Goal: Information Seeking & Learning: Find specific fact

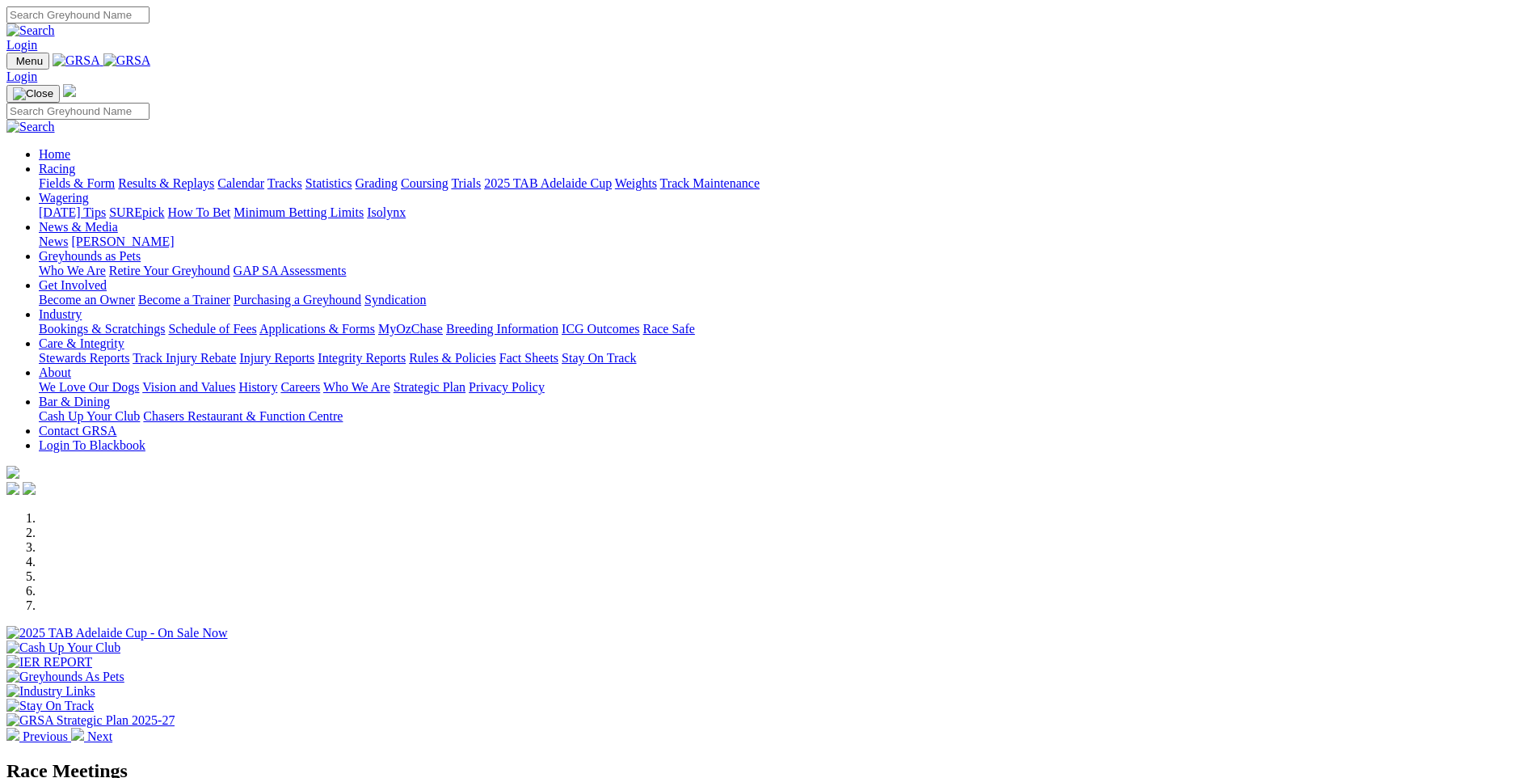
scroll to position [485, 0]
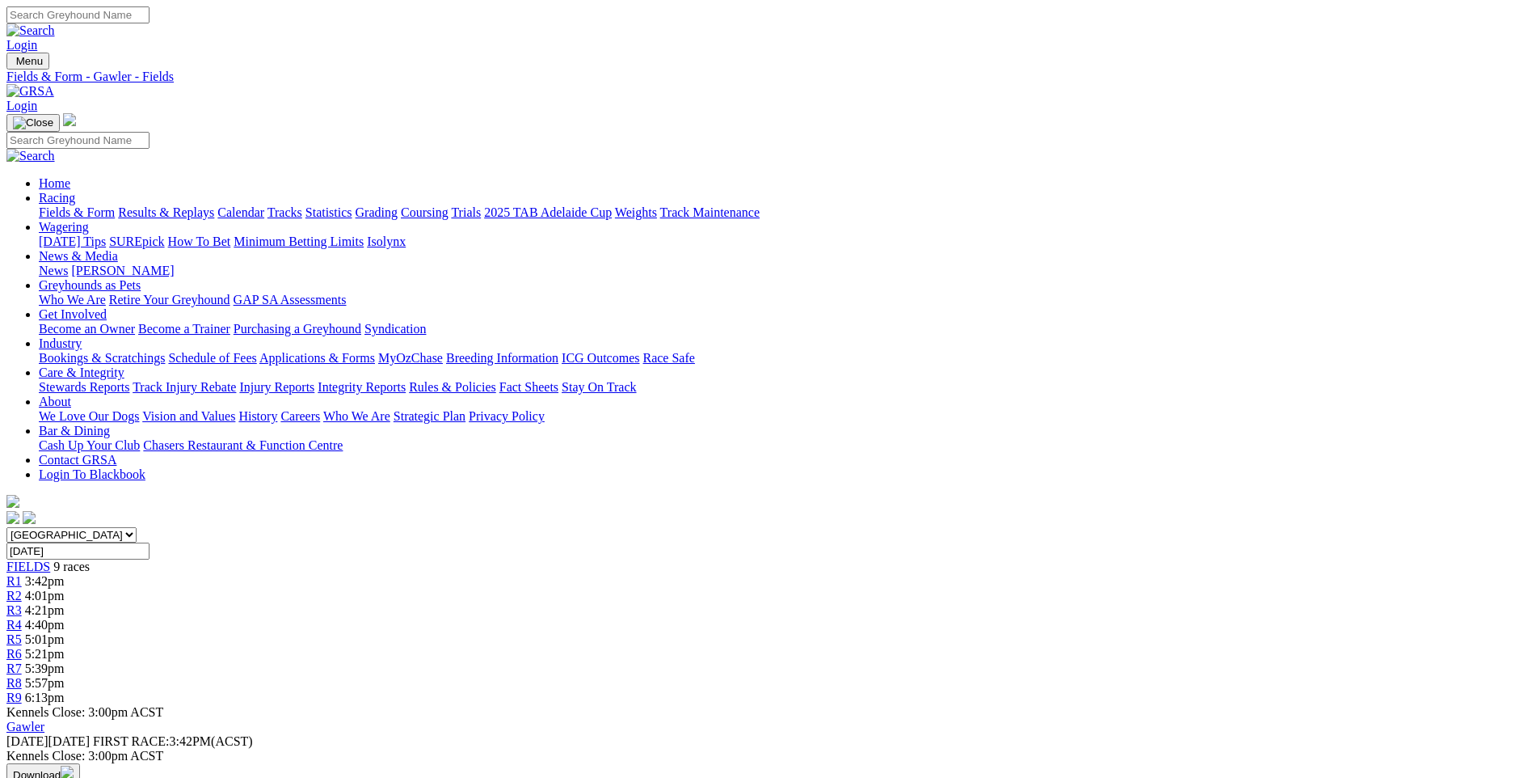
click at [214, 205] on link "Results & Replays" at bounding box center [166, 212] width 96 height 14
